Goal: Information Seeking & Learning: Check status

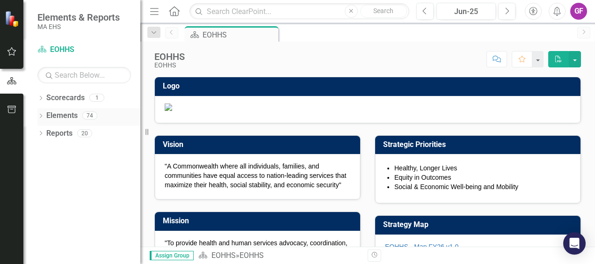
click at [65, 118] on link "Elements" at bounding box center [61, 115] width 31 height 11
click at [41, 111] on div "Dropdown Elements 74" at bounding box center [88, 117] width 103 height 18
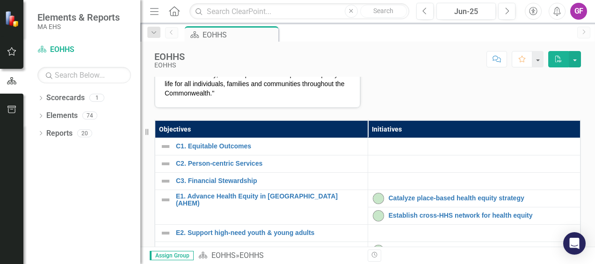
scroll to position [140, 0]
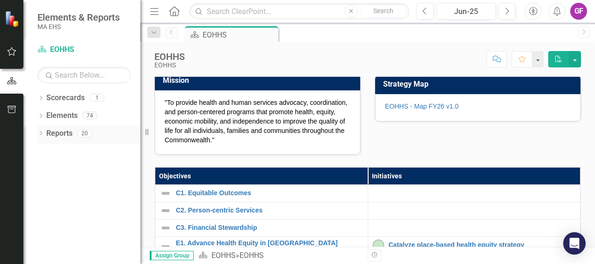
click at [59, 137] on link "Reports" at bounding box center [59, 133] width 26 height 11
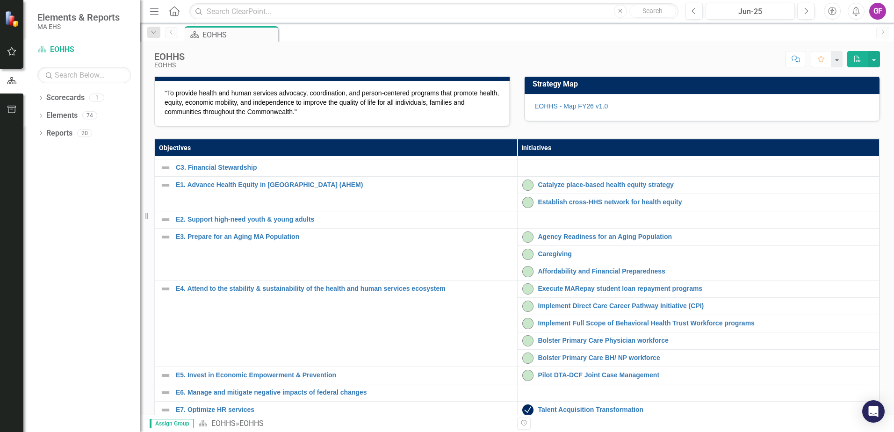
scroll to position [47, 0]
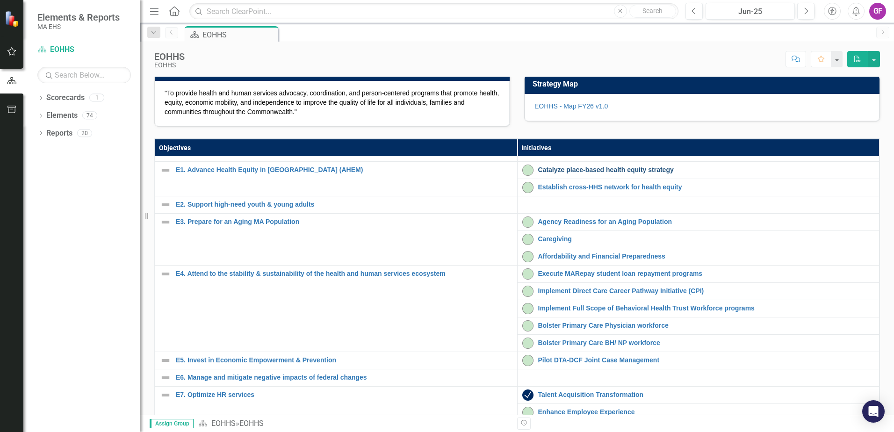
click at [565, 174] on link "Catalyze place-based health equity strategy" at bounding box center [706, 170] width 337 height 7
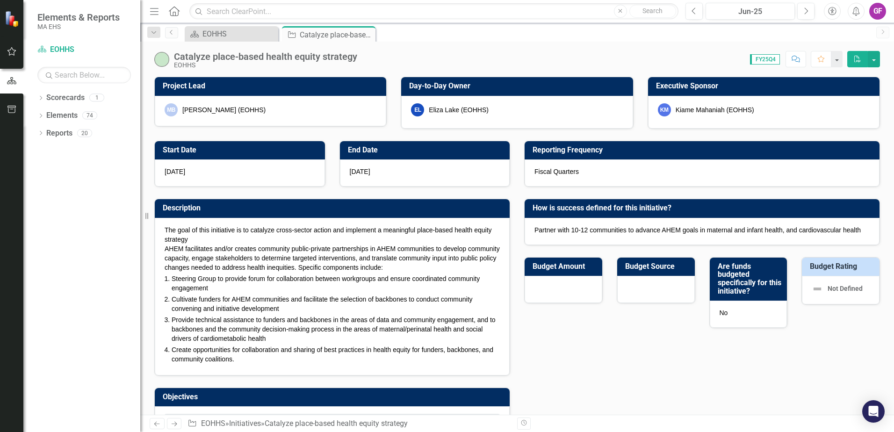
checkbox input "true"
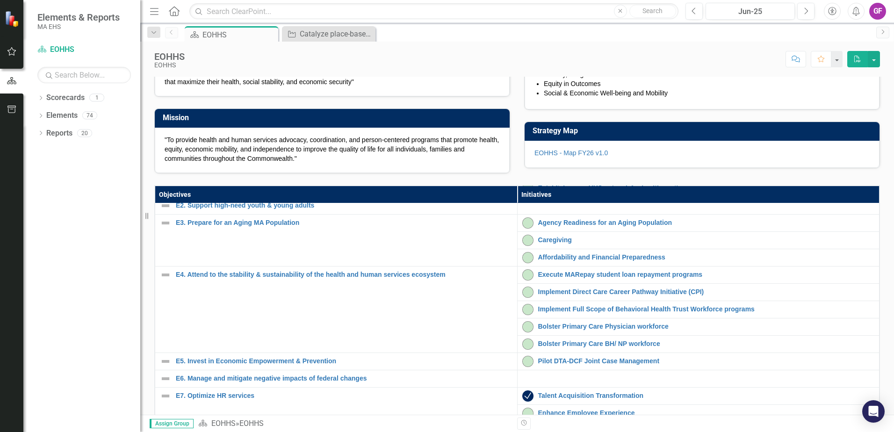
scroll to position [94, 0]
click at [542, 263] on link "Execute MARepay student loan repayment programs" at bounding box center [706, 273] width 337 height 7
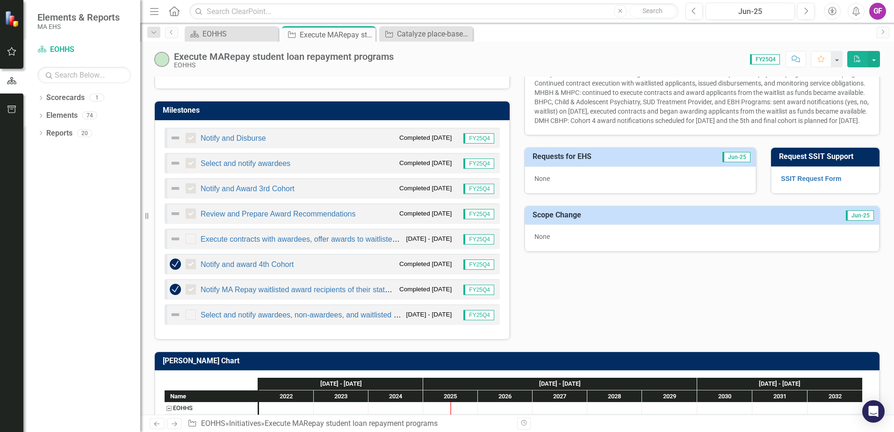
scroll to position [515, 0]
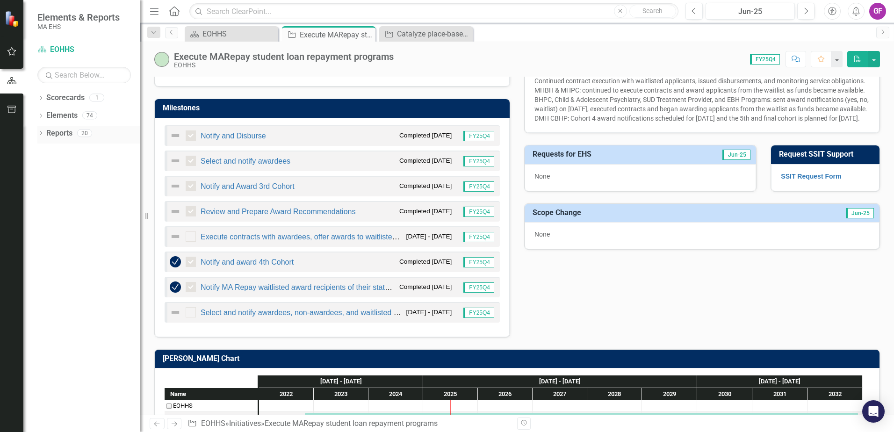
click at [51, 133] on link "Reports" at bounding box center [59, 133] width 26 height 11
click at [38, 132] on icon "Dropdown" at bounding box center [40, 133] width 7 height 5
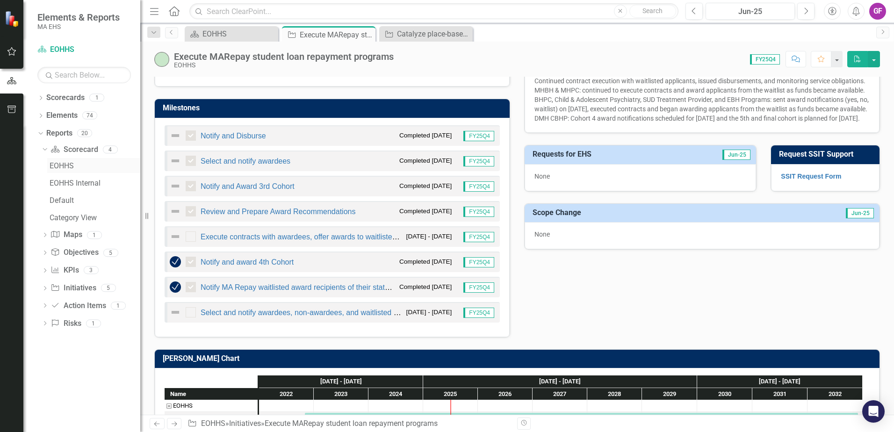
click at [68, 166] on div "EOHHS" at bounding box center [95, 166] width 91 height 8
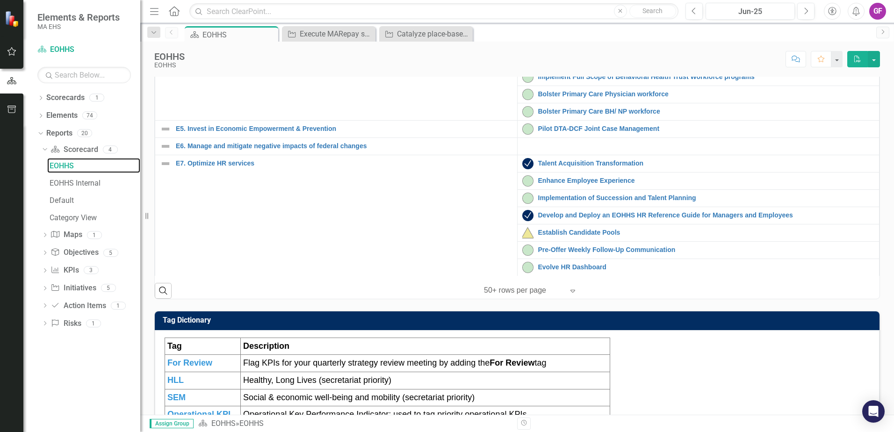
scroll to position [94, 0]
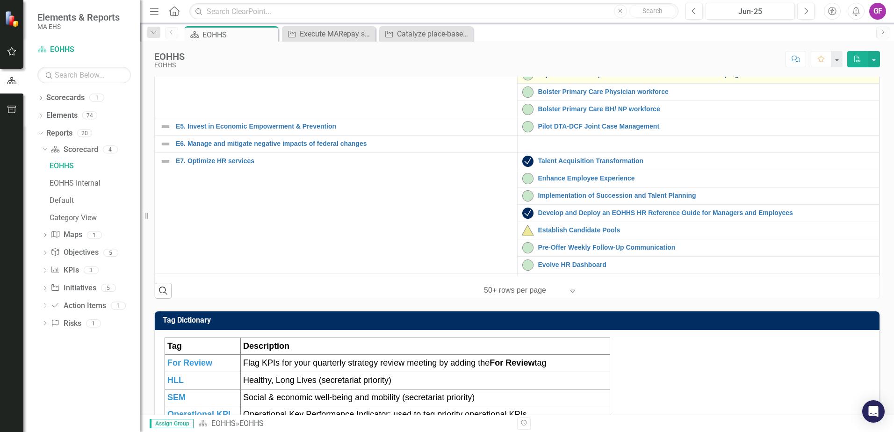
click at [566, 78] on link "Implement Full Scope of Behavioral Health Trust Workforce programs" at bounding box center [706, 74] width 337 height 7
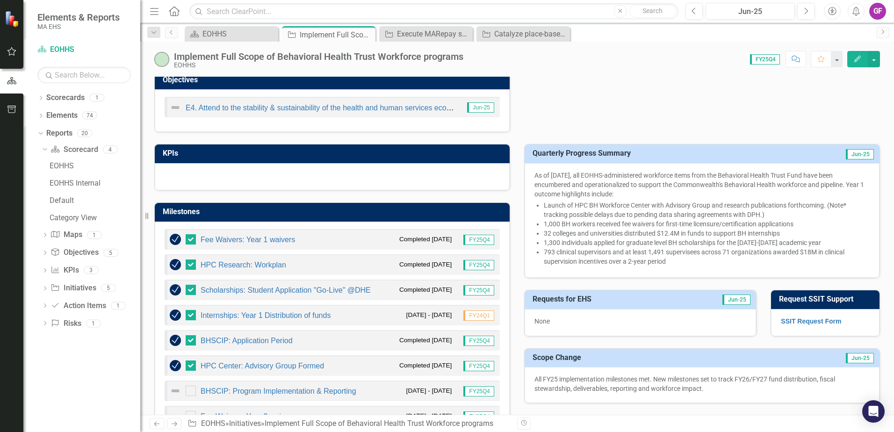
scroll to position [281, 0]
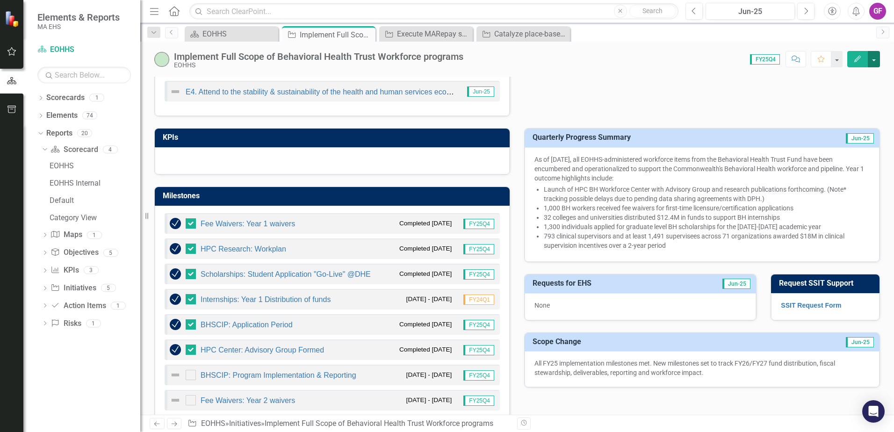
click at [595, 61] on button "button" at bounding box center [874, 59] width 12 height 16
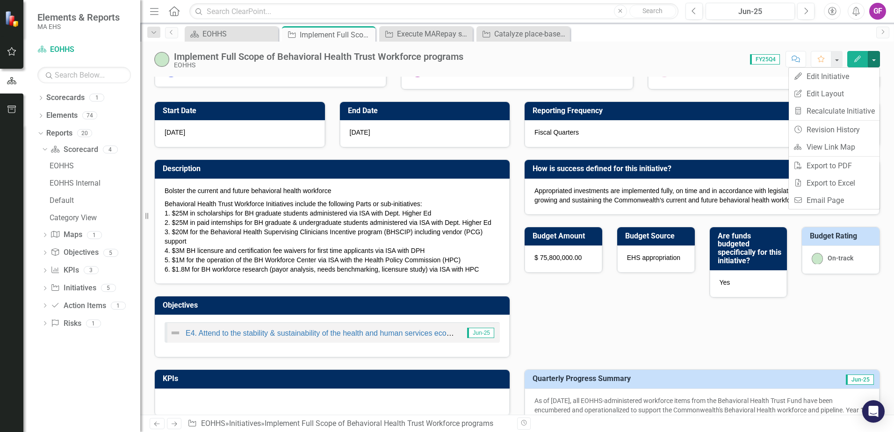
scroll to position [0, 0]
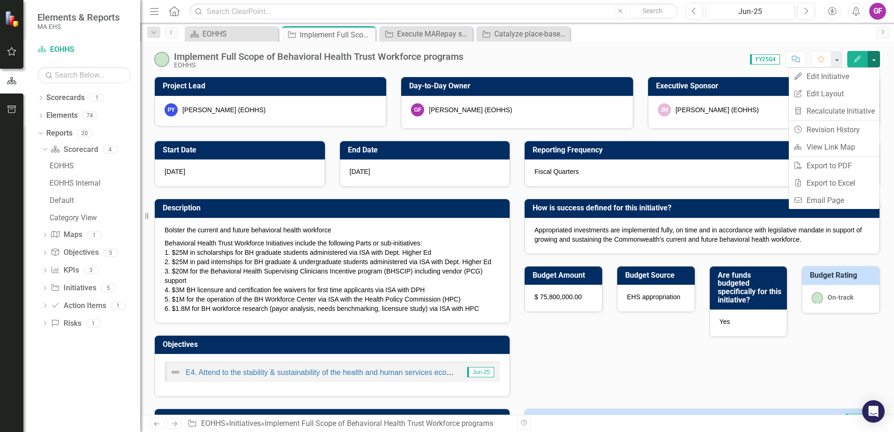
click at [595, 58] on span "FY25Q4" at bounding box center [765, 59] width 30 height 10
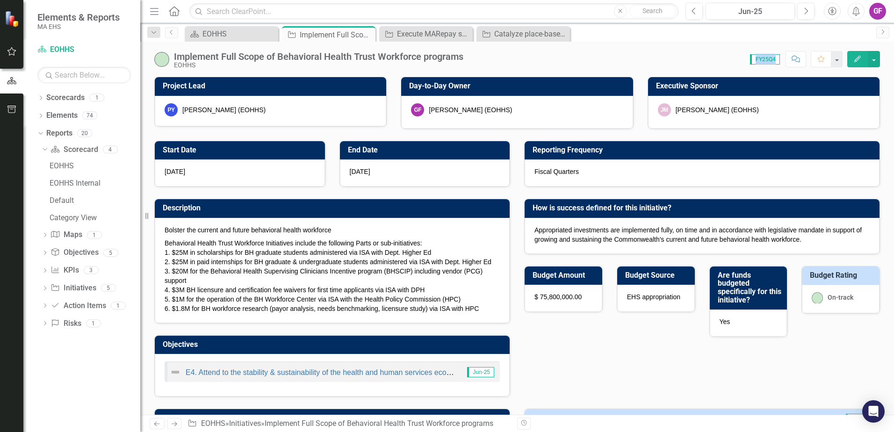
click at [595, 58] on span "FY25Q4" at bounding box center [765, 59] width 30 height 10
click at [430, 57] on div "Implement Full Scope of Behavioral Health Trust Workforce programs" at bounding box center [319, 56] width 290 height 10
click at [467, 36] on icon "Close" at bounding box center [464, 33] width 9 height 7
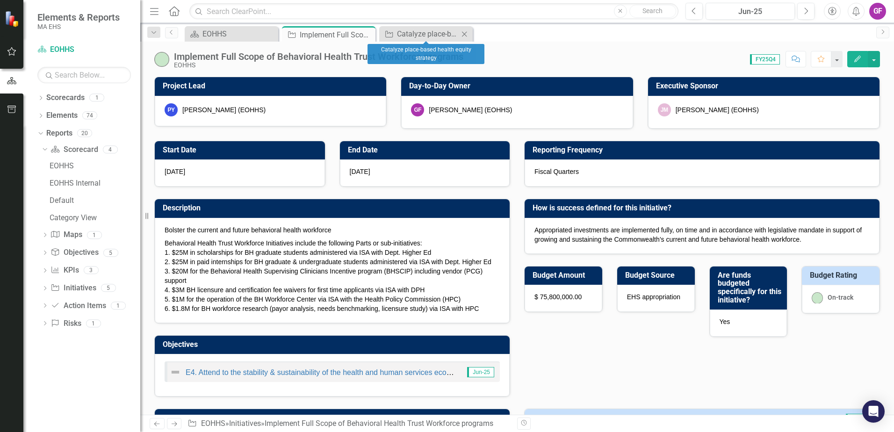
click at [465, 30] on icon "Close" at bounding box center [464, 33] width 9 height 7
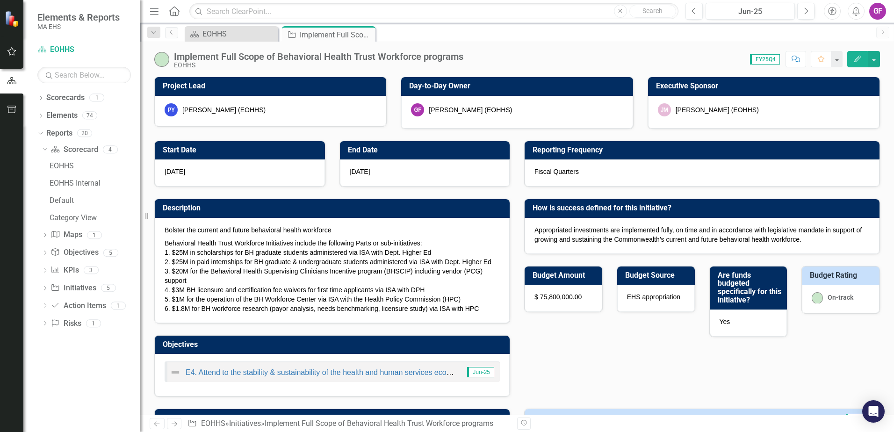
click at [595, 56] on span "FY25Q4" at bounding box center [765, 59] width 30 height 10
drag, startPoint x: 765, startPoint y: 56, endPoint x: 762, endPoint y: 62, distance: 6.7
click at [595, 62] on span "FY25Q4" at bounding box center [765, 59] width 30 height 10
click at [595, 57] on span "FY25Q4" at bounding box center [765, 59] width 30 height 10
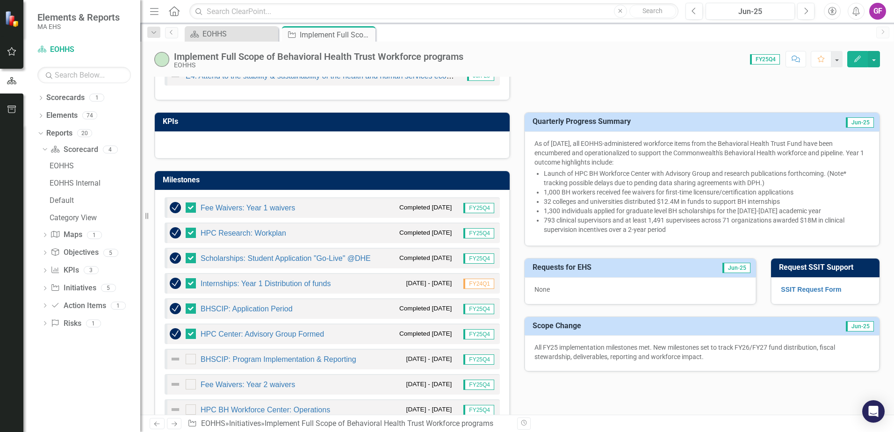
scroll to position [281, 0]
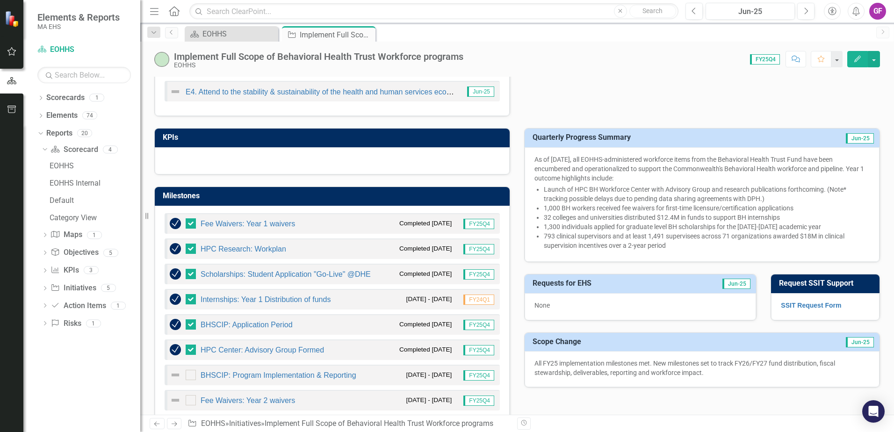
click at [595, 239] on li "793 clinical supervisors and at least 1,491 supervisees across 71 organizations…" at bounding box center [707, 241] width 326 height 19
click at [595, 247] on li "793 clinical supervisors and at least 1,491 supervisees across 71 organizations…" at bounding box center [707, 241] width 326 height 19
click at [595, 248] on li "793 clinical supervisors and at least 1,491 supervisees across 71 organizations…" at bounding box center [707, 241] width 326 height 19
click at [595, 231] on li "1,300 individuals applied for graduate level BH scholarships for the [DATE]-[DA…" at bounding box center [707, 226] width 326 height 9
click at [595, 138] on span "Jun-25" at bounding box center [860, 138] width 28 height 10
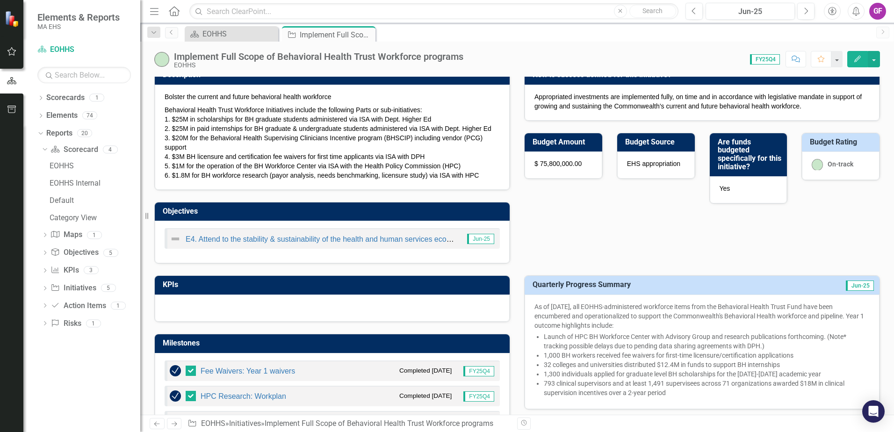
scroll to position [0, 0]
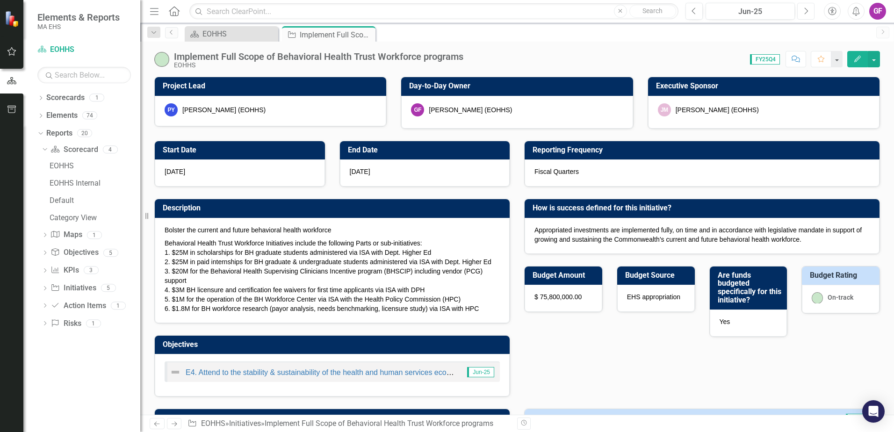
click at [595, 11] on icon "Next" at bounding box center [806, 11] width 5 height 8
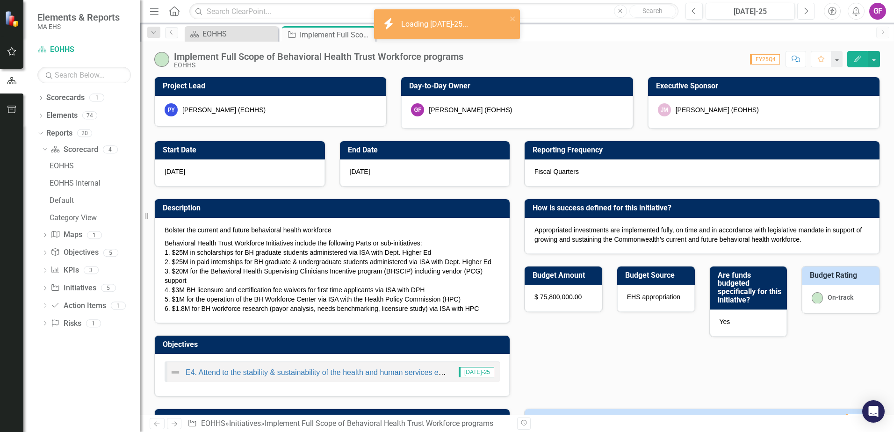
click at [595, 11] on icon "Next" at bounding box center [806, 11] width 5 height 8
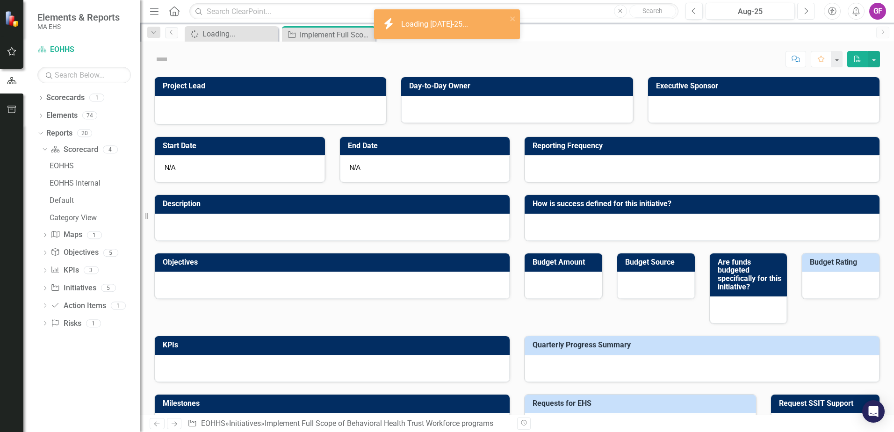
click at [595, 11] on icon "Next" at bounding box center [806, 11] width 5 height 8
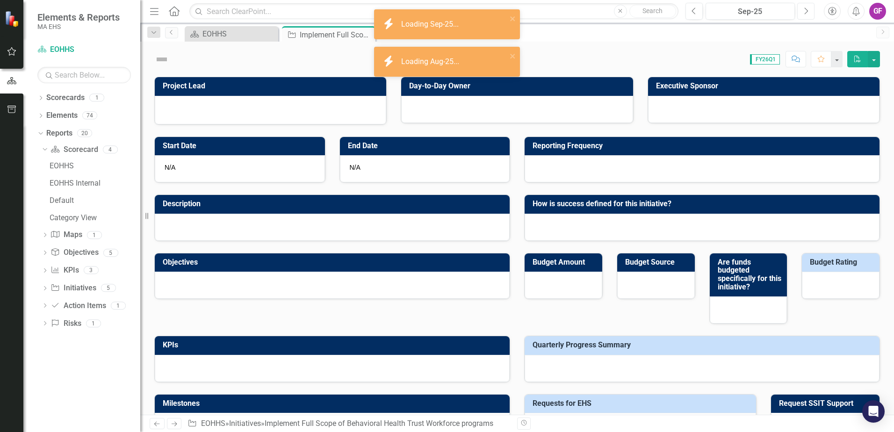
click at [595, 11] on icon "Next" at bounding box center [806, 11] width 5 height 8
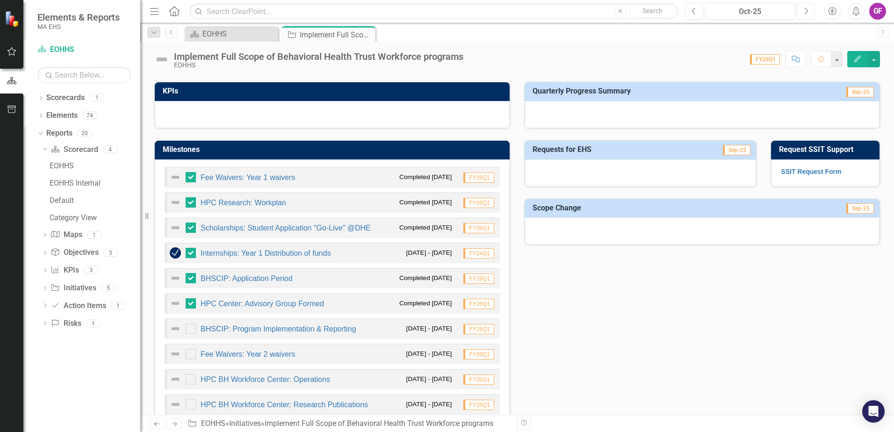
scroll to position [327, 0]
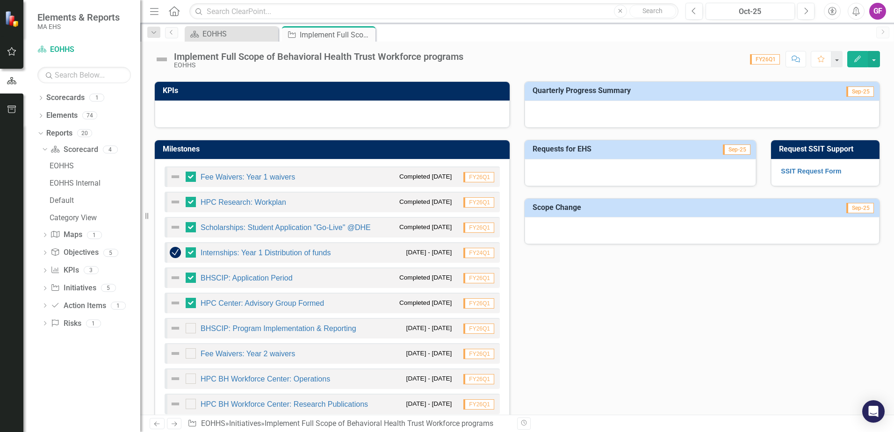
click at [175, 250] on img at bounding box center [175, 252] width 11 height 11
click at [218, 252] on link "Internships: Year 1 Distribution of funds" at bounding box center [266, 253] width 130 height 8
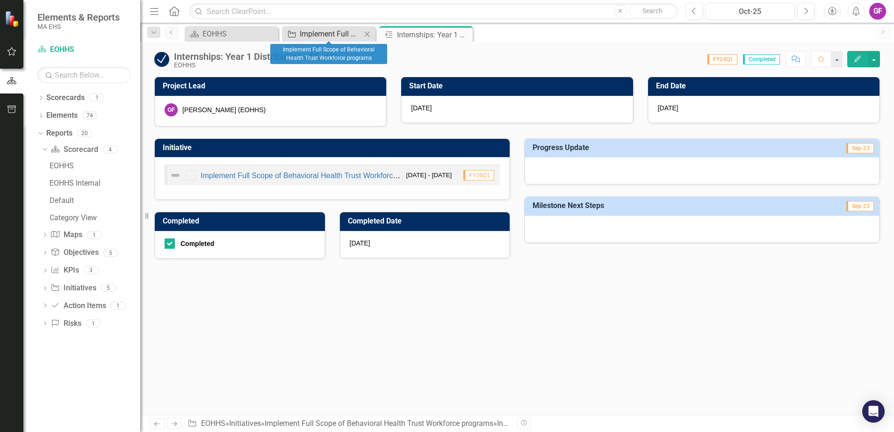
click at [315, 32] on div "Implement Full Scope of Behavioral Health Trust Workforce programs" at bounding box center [331, 34] width 62 height 12
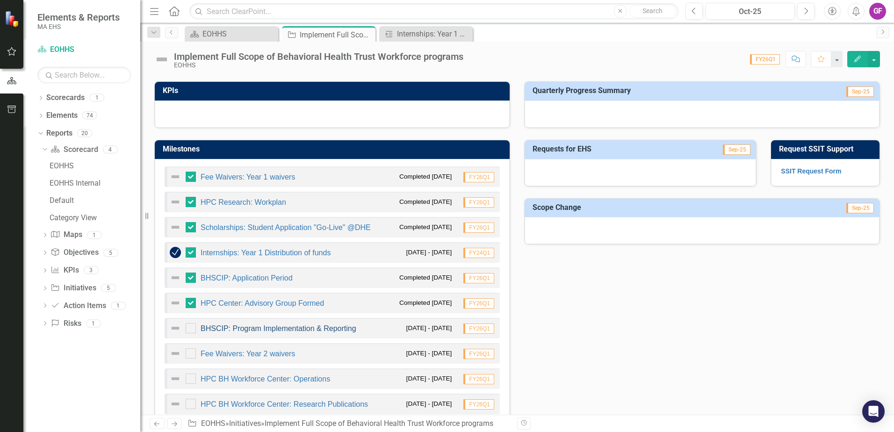
scroll to position [374, 0]
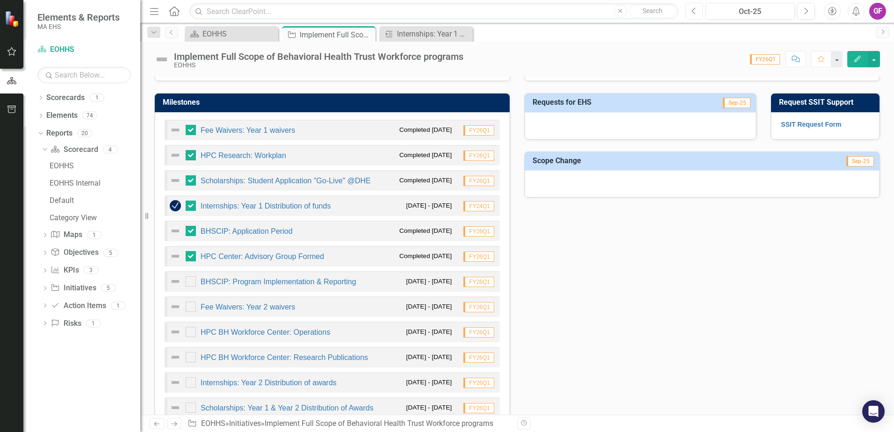
click at [595, 12] on icon "button" at bounding box center [694, 10] width 4 height 7
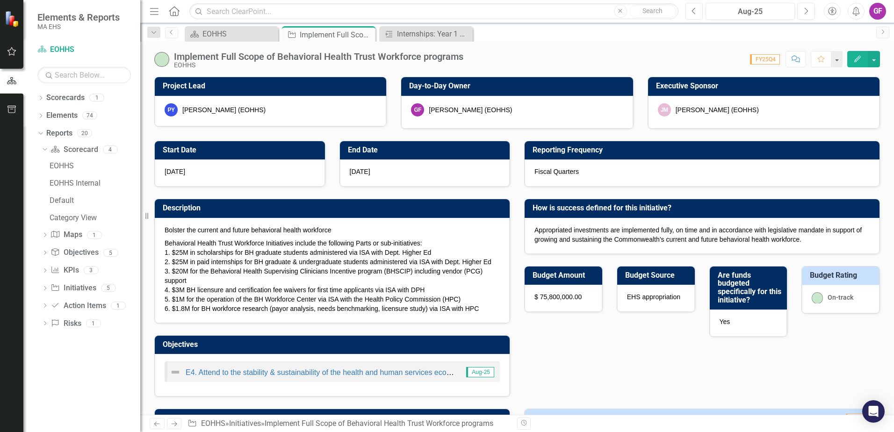
click at [595, 9] on button "Previous" at bounding box center [694, 11] width 17 height 17
checkbox input "true"
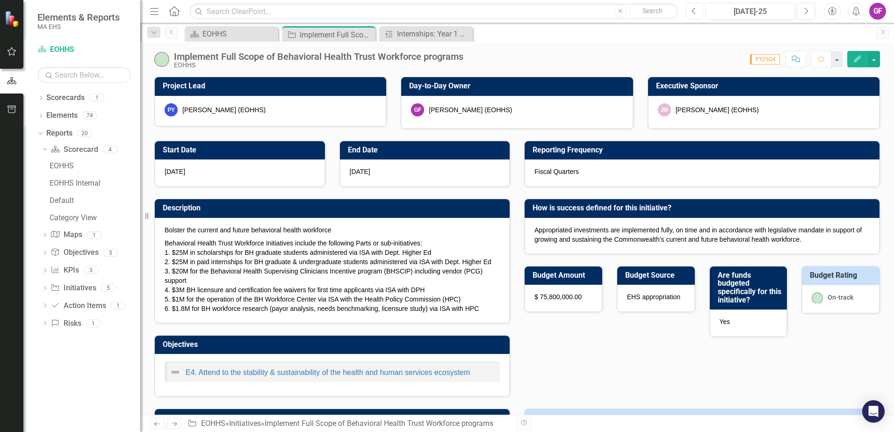
checkbox input "true"
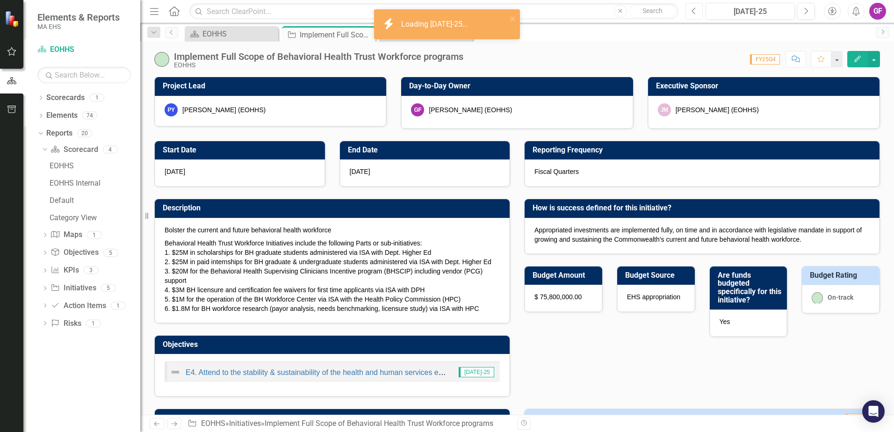
click at [595, 9] on button "Previous" at bounding box center [694, 11] width 17 height 17
checkbox input "true"
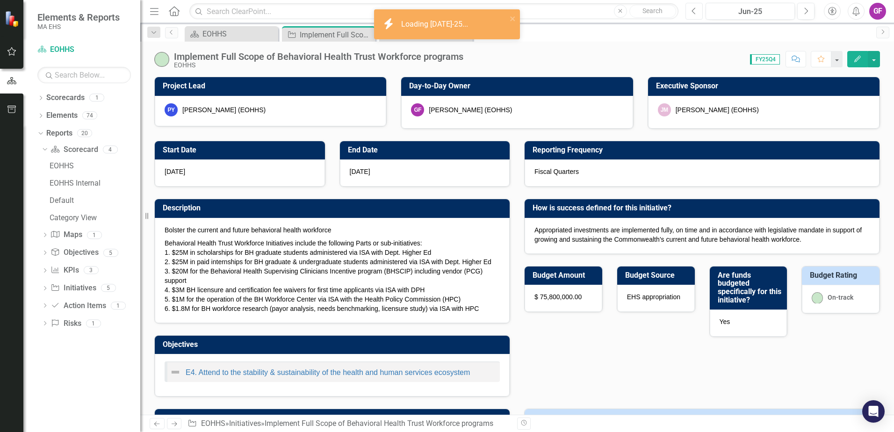
checkbox input "true"
